Goal: Transaction & Acquisition: Purchase product/service

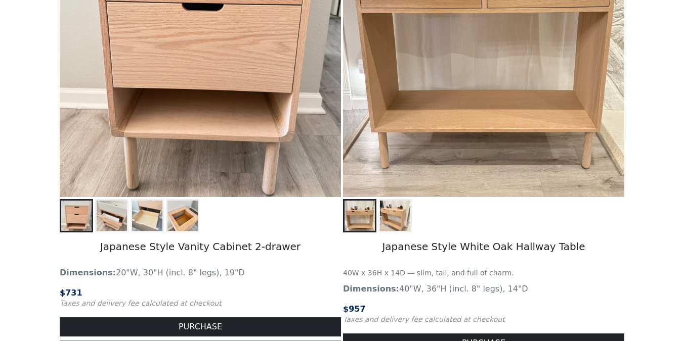
scroll to position [415, 0]
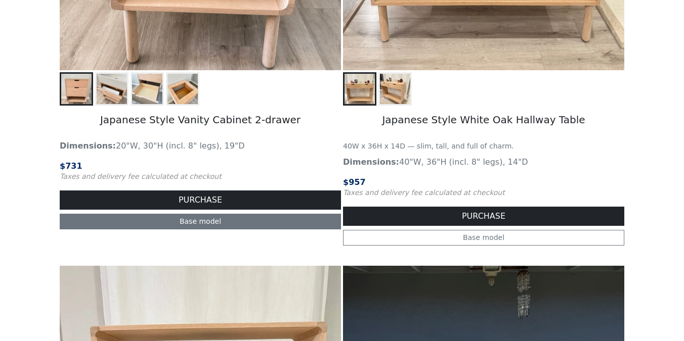
click at [186, 223] on link "Base model" at bounding box center [200, 222] width 281 height 16
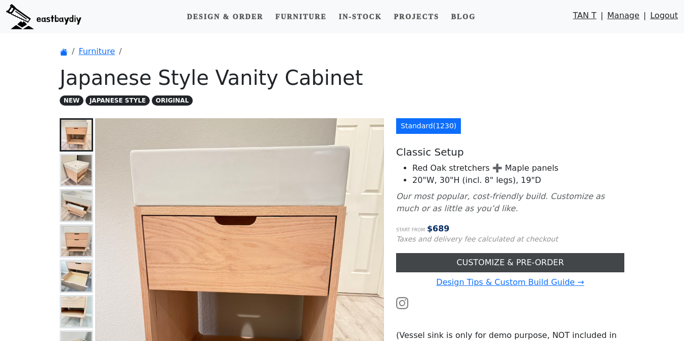
click at [506, 260] on link "CUSTOMIZE & PRE-ORDER" at bounding box center [510, 262] width 228 height 19
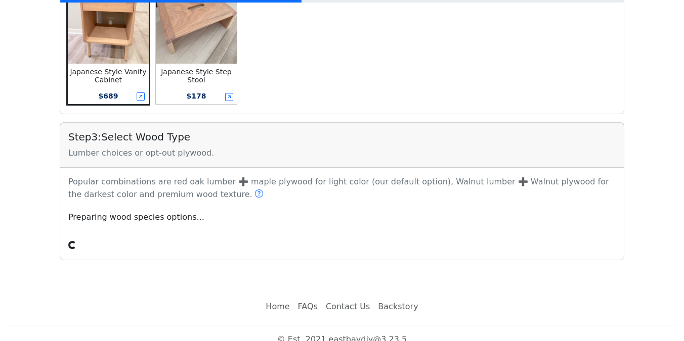
scroll to position [331, 0]
